Goal: Task Accomplishment & Management: Use online tool/utility

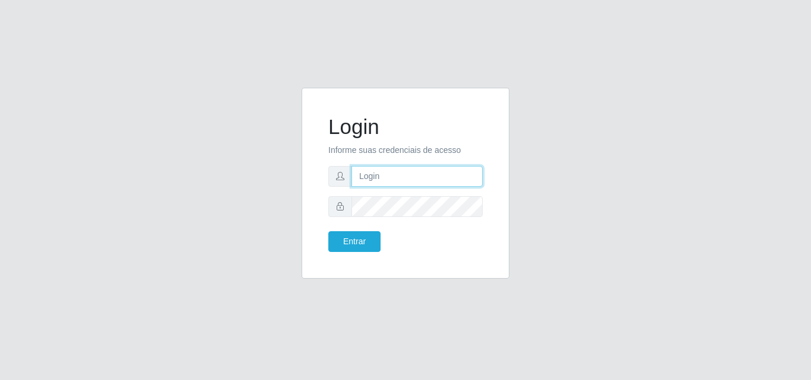
click at [397, 182] on input "text" at bounding box center [416, 176] width 131 height 21
type input "[EMAIL_ADDRESS][DOMAIN_NAME]"
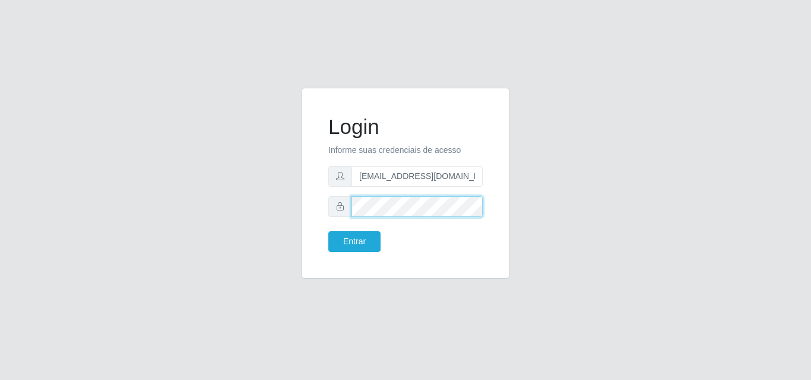
click at [328, 231] on button "Entrar" at bounding box center [354, 241] width 52 height 21
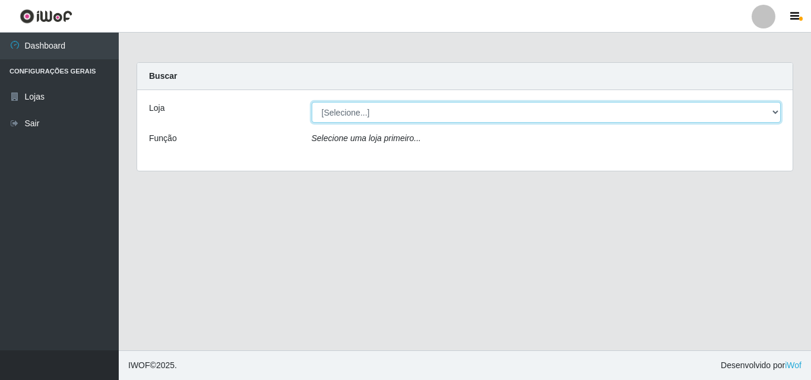
click at [444, 121] on select "[Selecione...] Corte Fácil - Unidade Emaús" at bounding box center [546, 112] width 469 height 21
select select "201"
click at [312, 102] on select "[Selecione...] Corte Fácil - Unidade Emaús" at bounding box center [546, 112] width 469 height 21
